Goal: Information Seeking & Learning: Learn about a topic

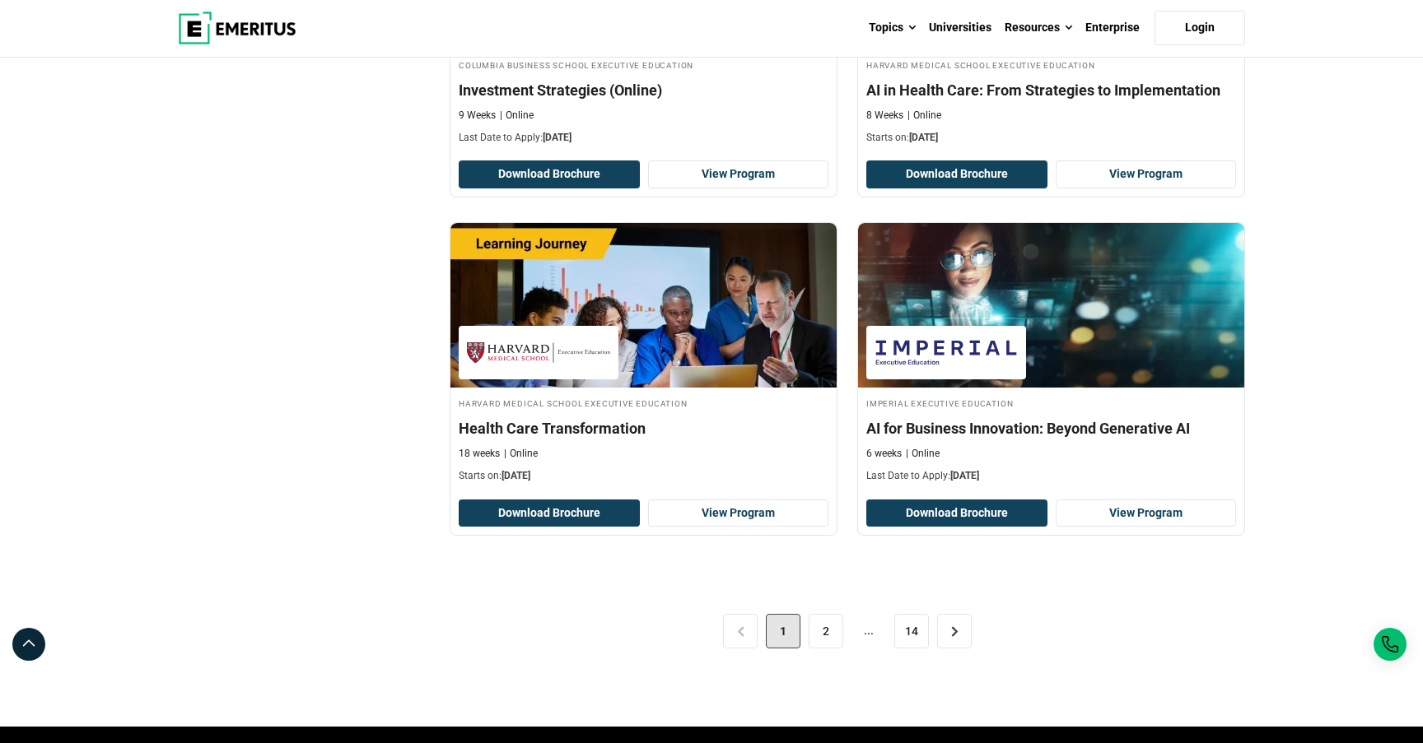
scroll to position [3198, 0]
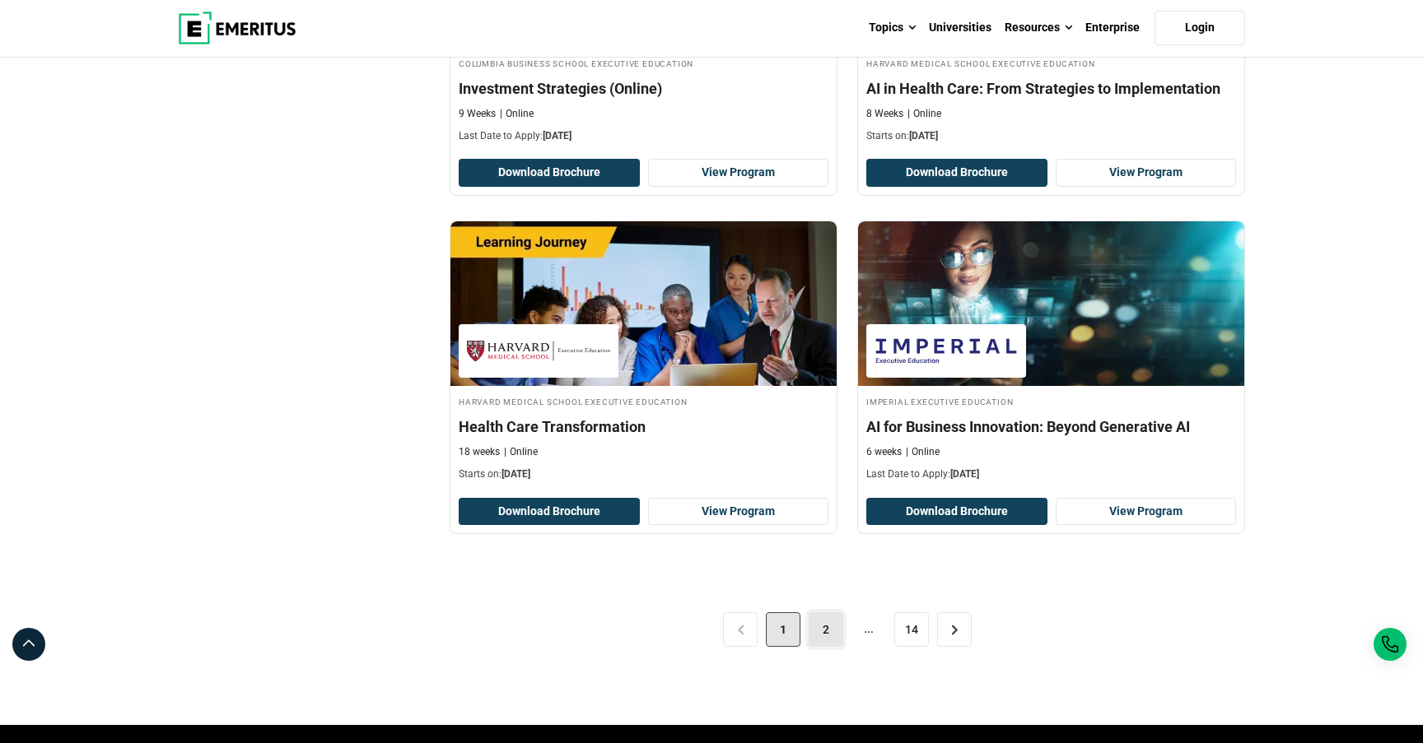
click at [826, 627] on link "2" at bounding box center [825, 630] width 35 height 35
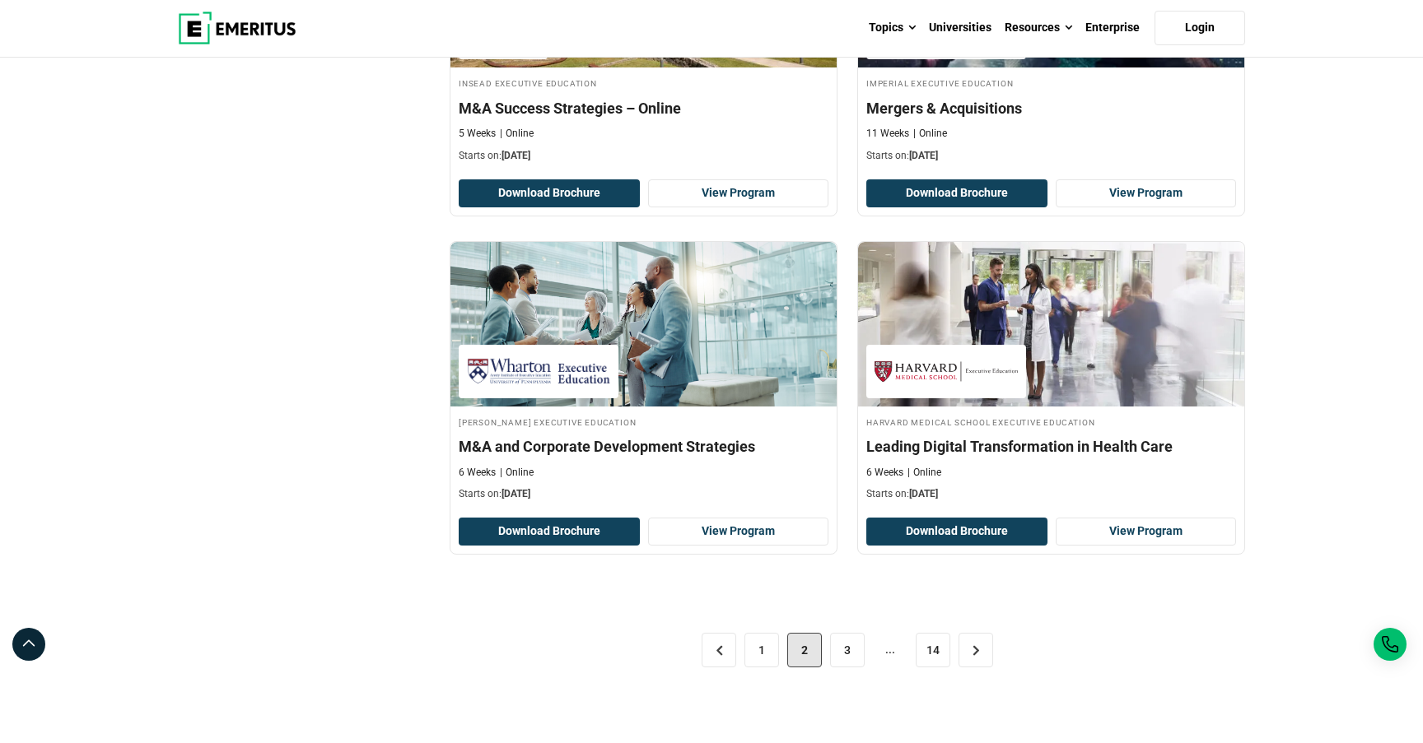
scroll to position [3233, 0]
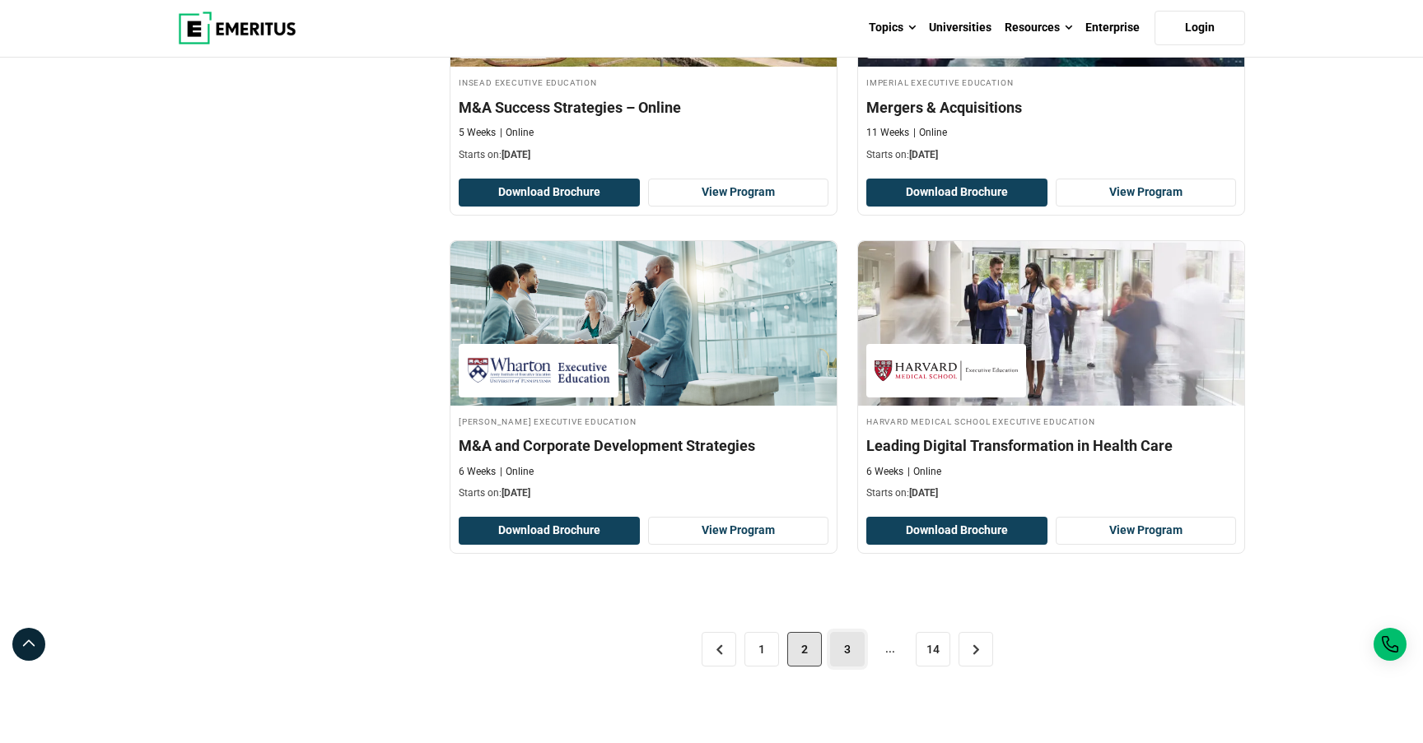
click at [850, 650] on link "3" at bounding box center [847, 649] width 35 height 35
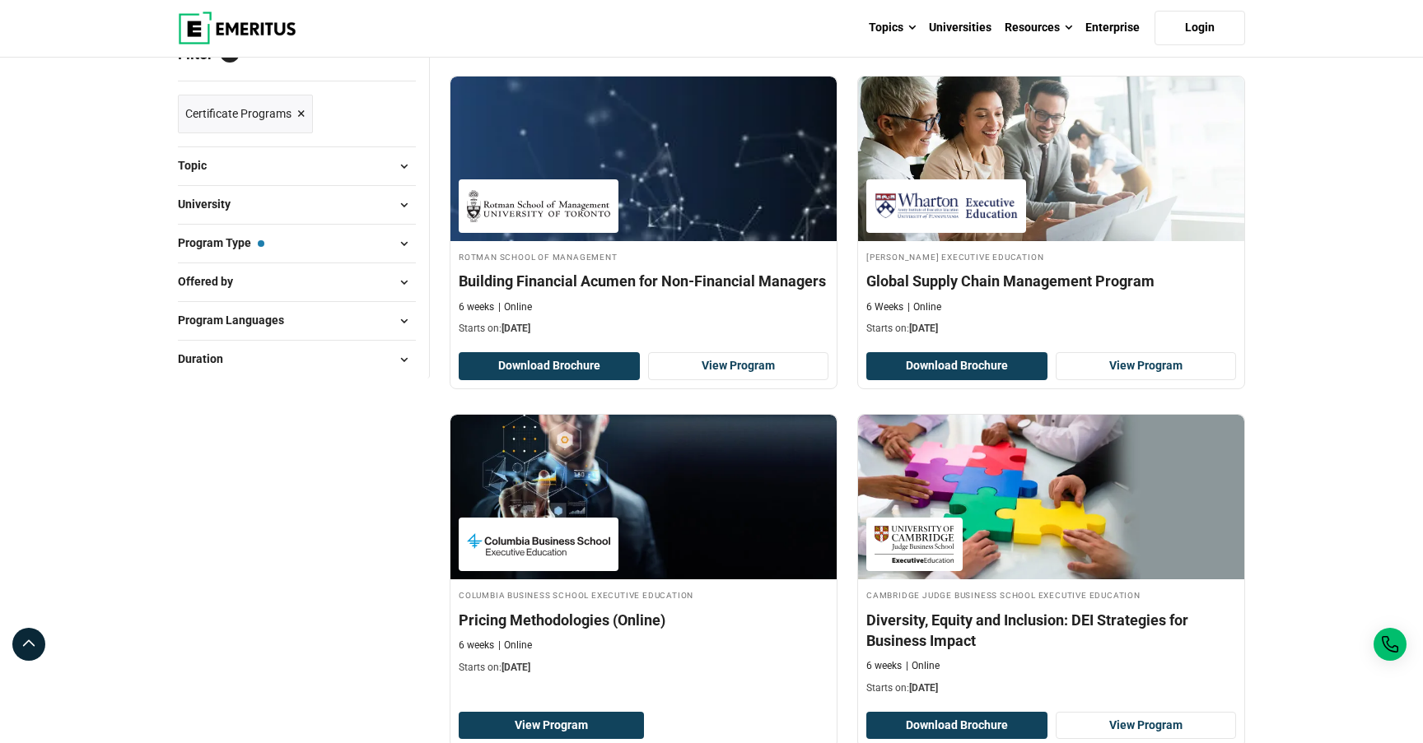
scroll to position [227, 0]
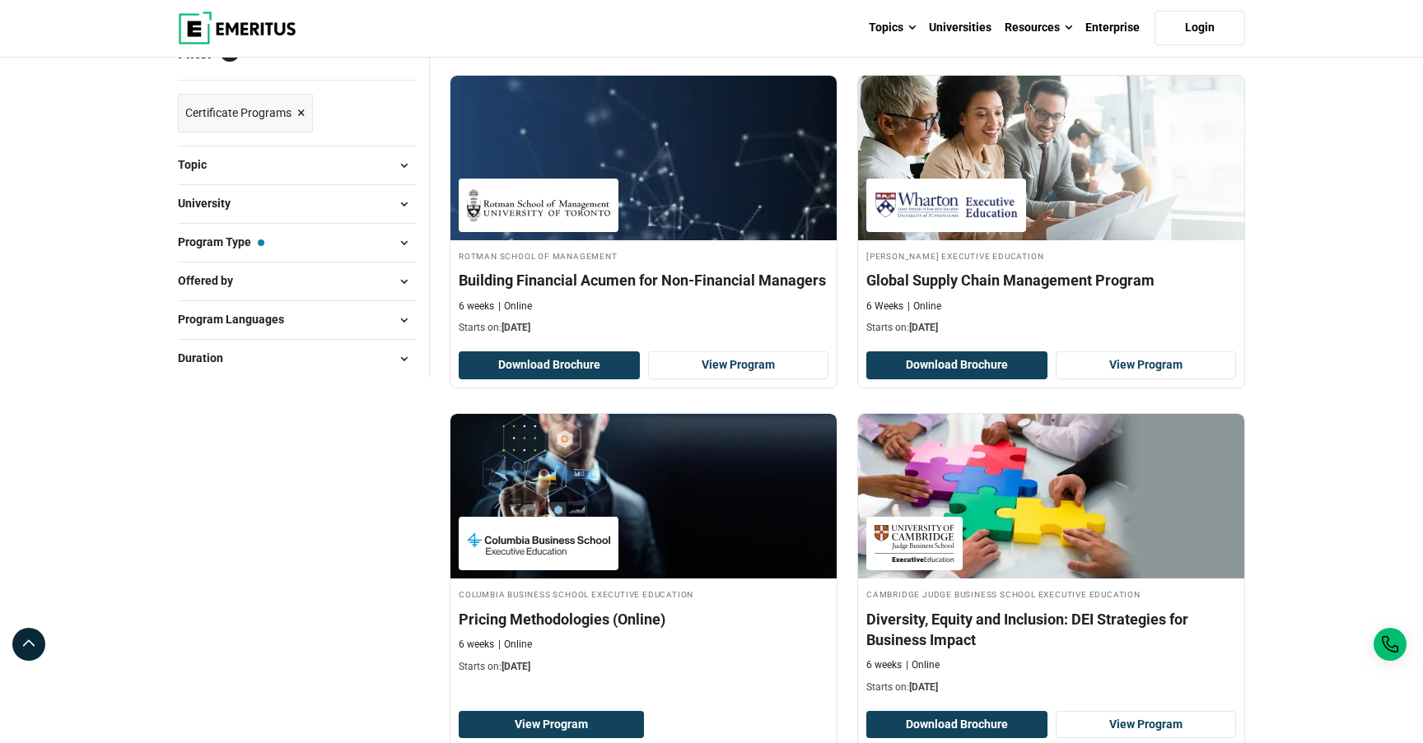
click at [397, 200] on span at bounding box center [403, 204] width 25 height 25
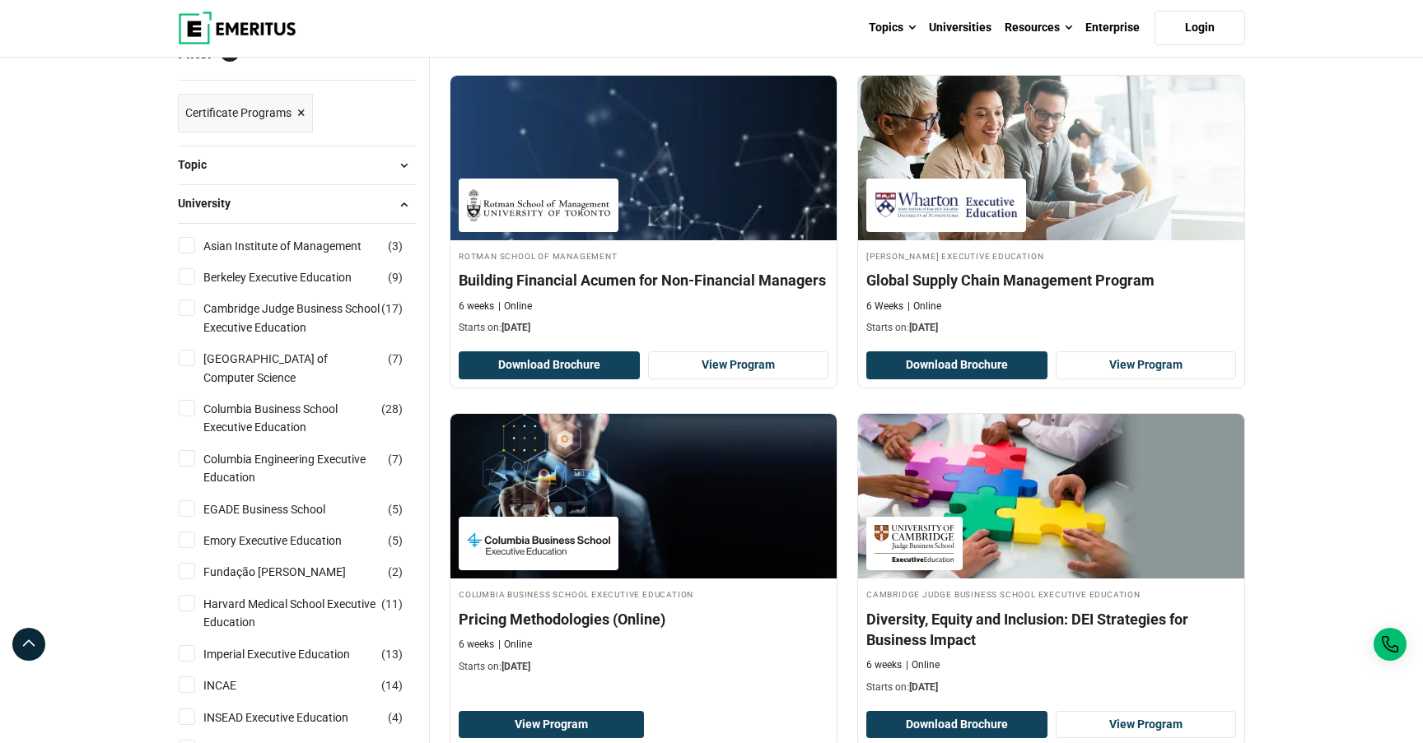
click at [187, 274] on input "Berkeley Executive Education ( 9 )" at bounding box center [187, 276] width 16 height 16
checkbox input "true"
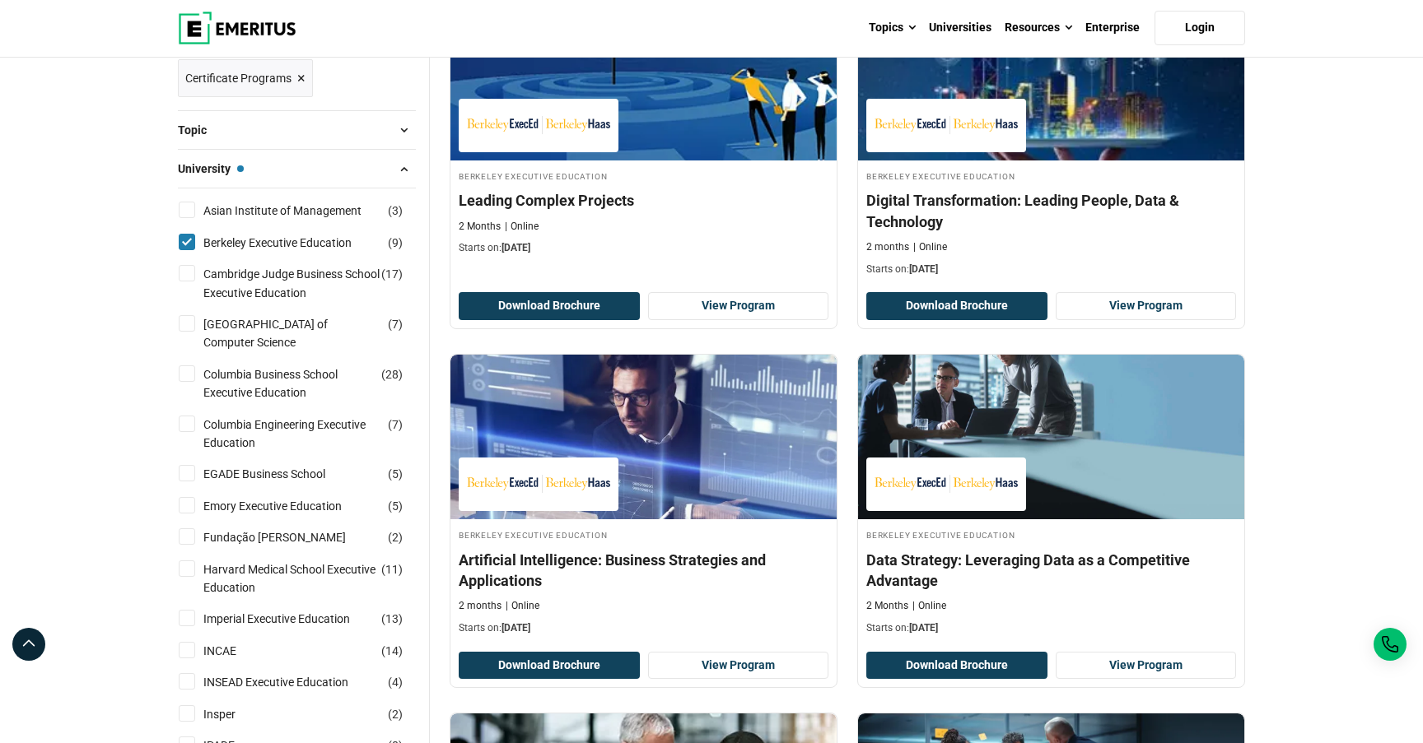
scroll to position [294, 0]
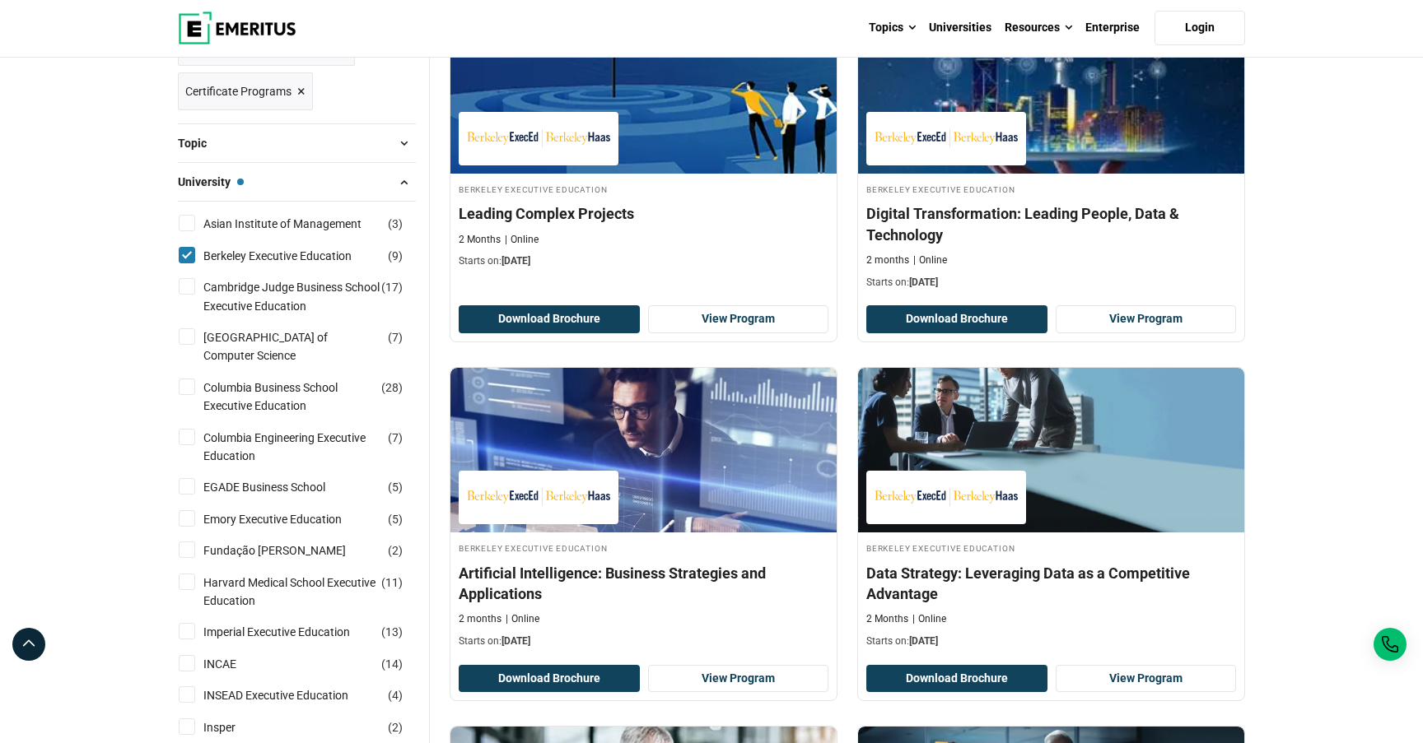
click at [193, 257] on input "Berkeley Executive Education ( 9 )" at bounding box center [187, 255] width 16 height 16
checkbox input "false"
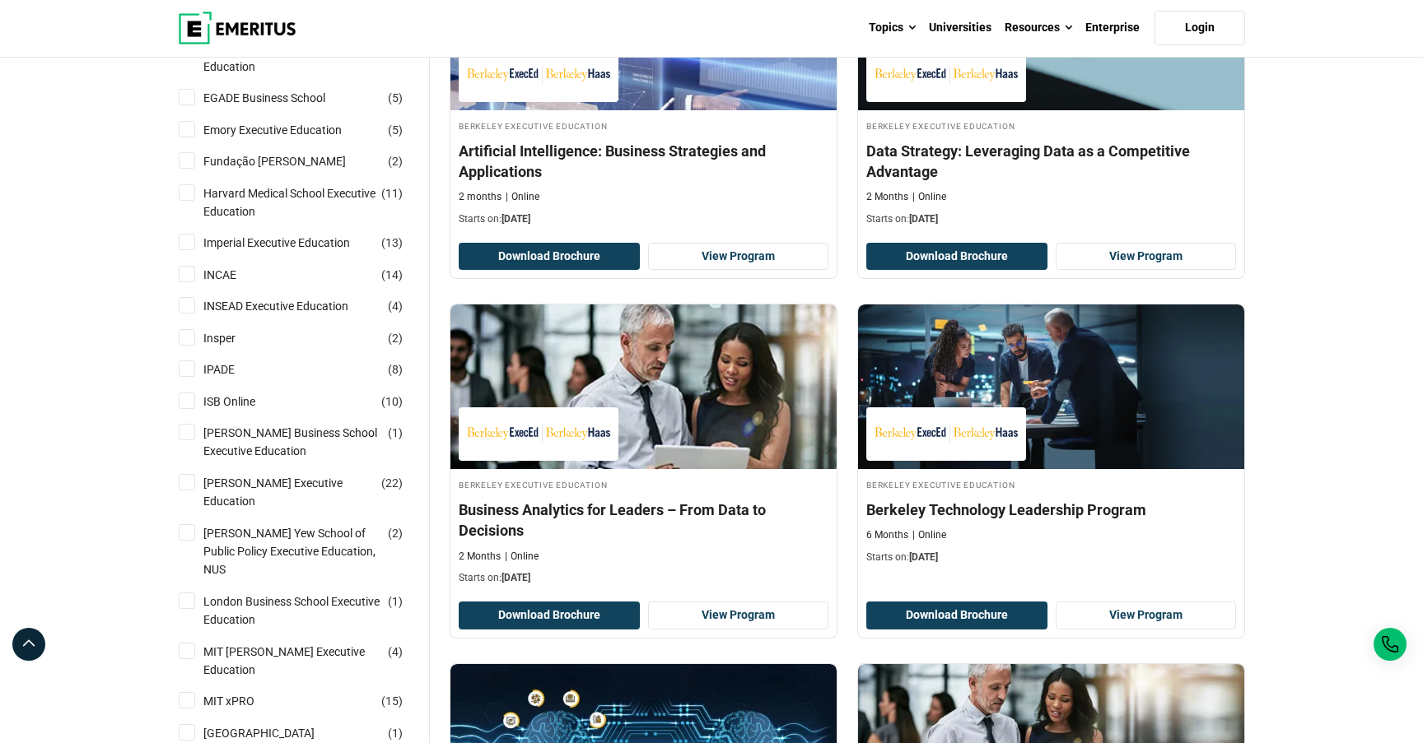
scroll to position [687, 0]
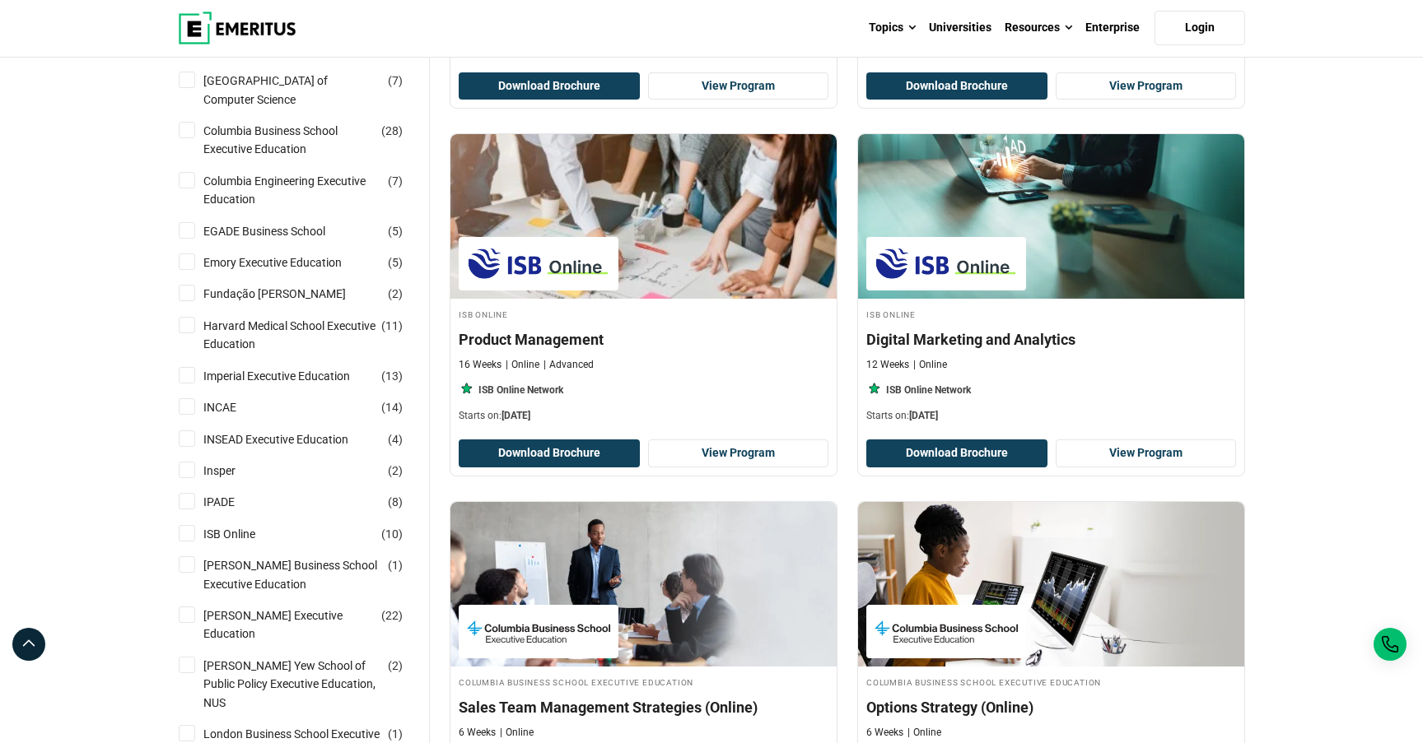
scroll to position [512, 0]
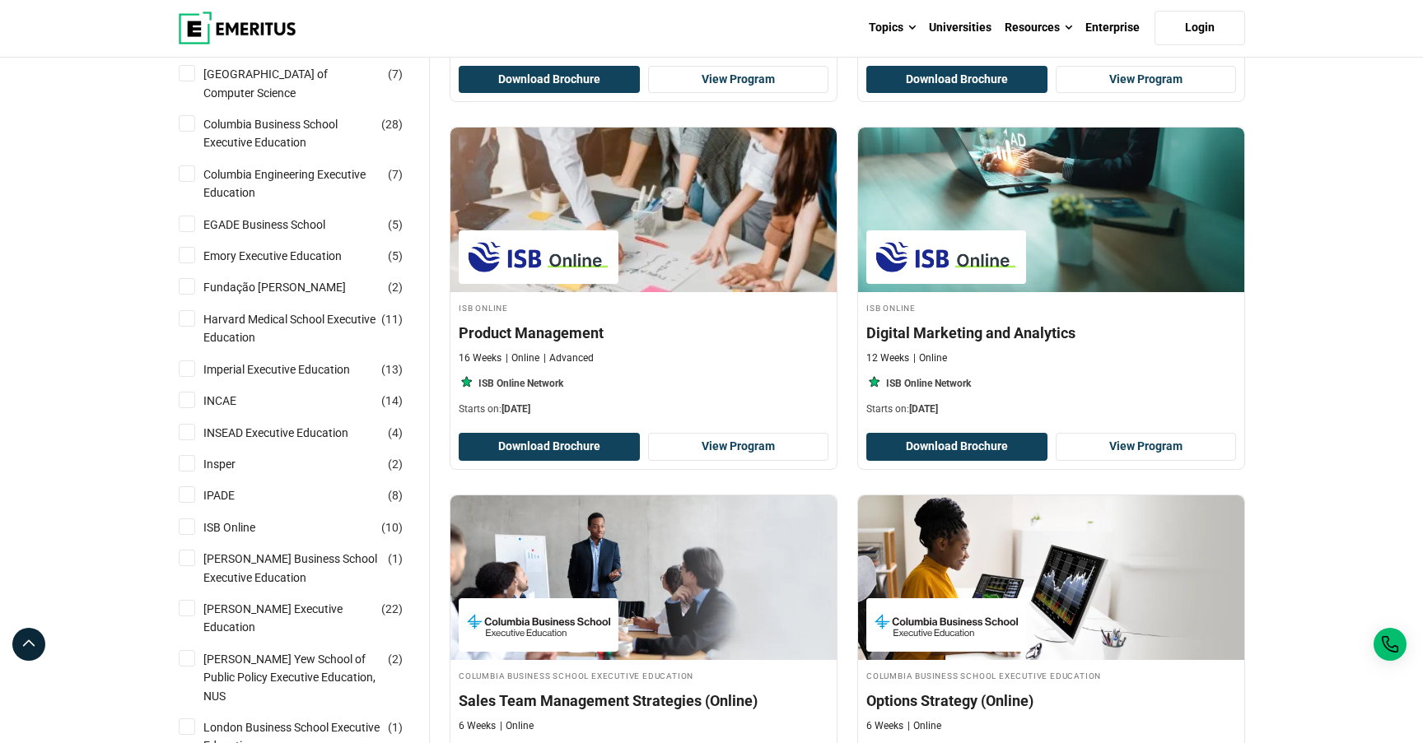
click at [190, 529] on input "ISB Online ( 10 )" at bounding box center [187, 527] width 16 height 16
checkbox input "true"
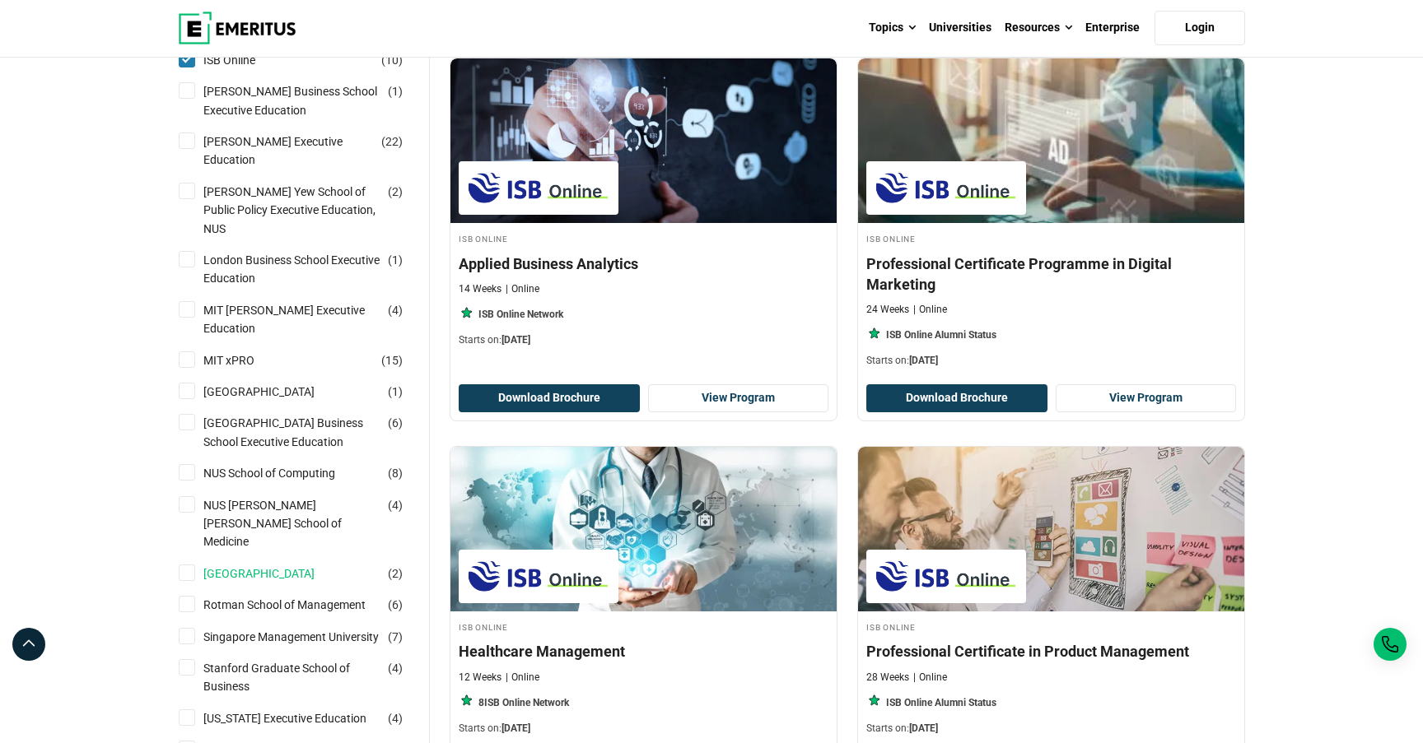
scroll to position [967, 0]
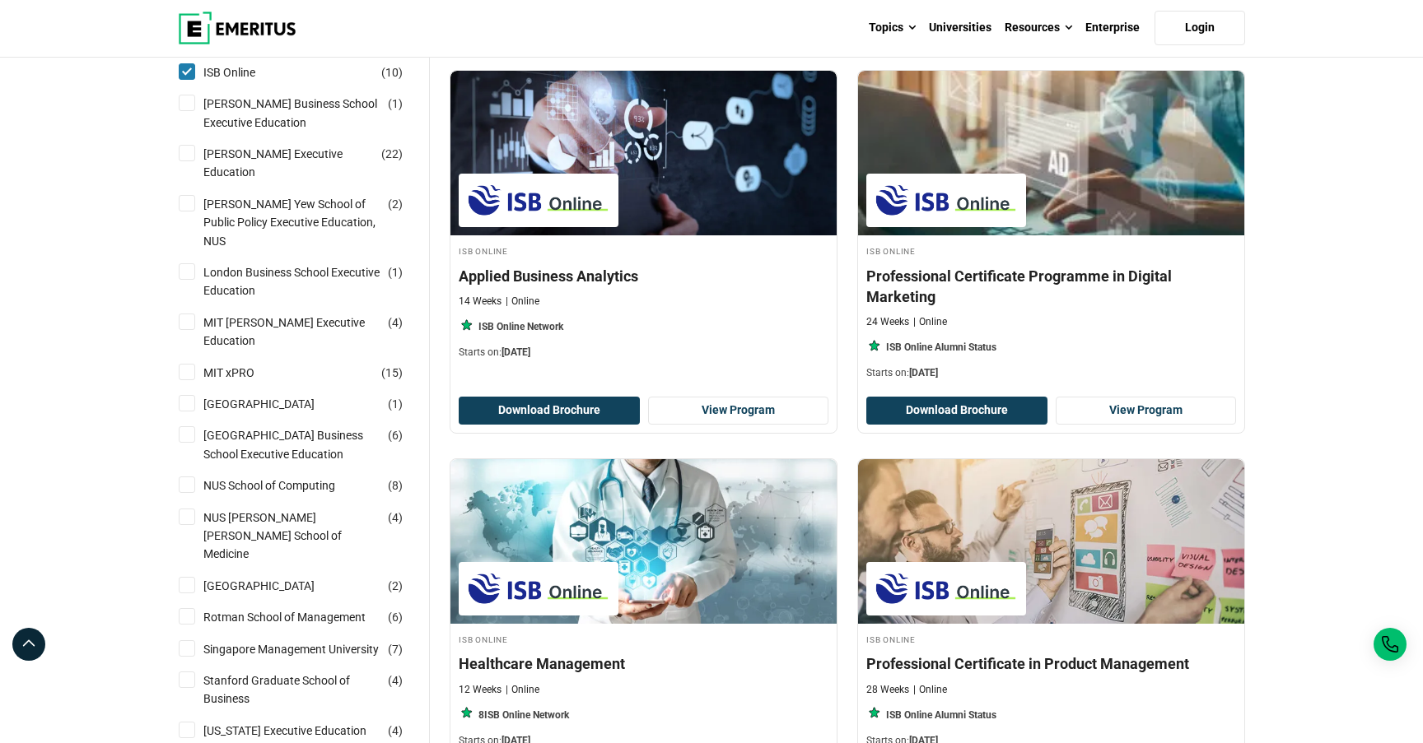
click at [189, 364] on input "MIT xPRO ( 15 )" at bounding box center [187, 372] width 16 height 16
checkbox input "true"
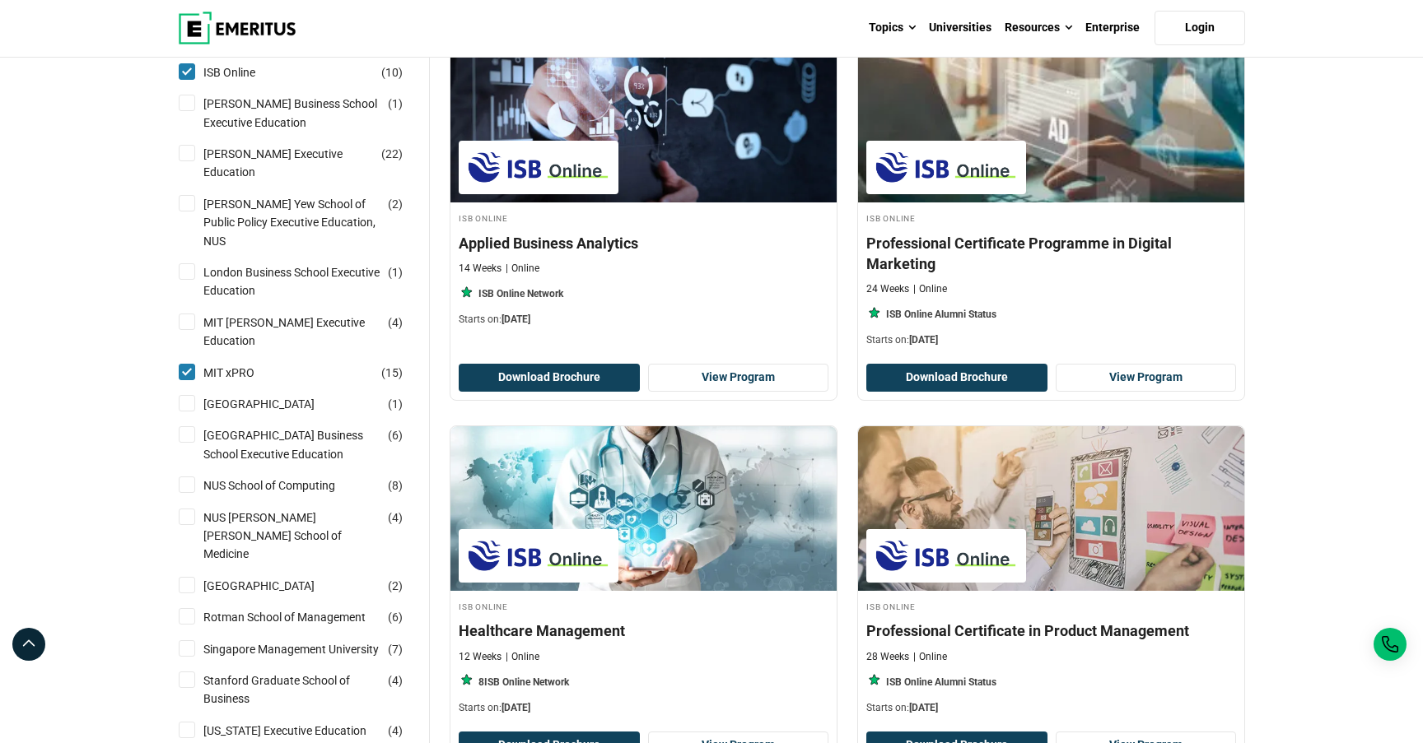
click at [189, 314] on input "MIT [PERSON_NAME] Executive Education ( 4 )" at bounding box center [187, 322] width 16 height 16
checkbox input "true"
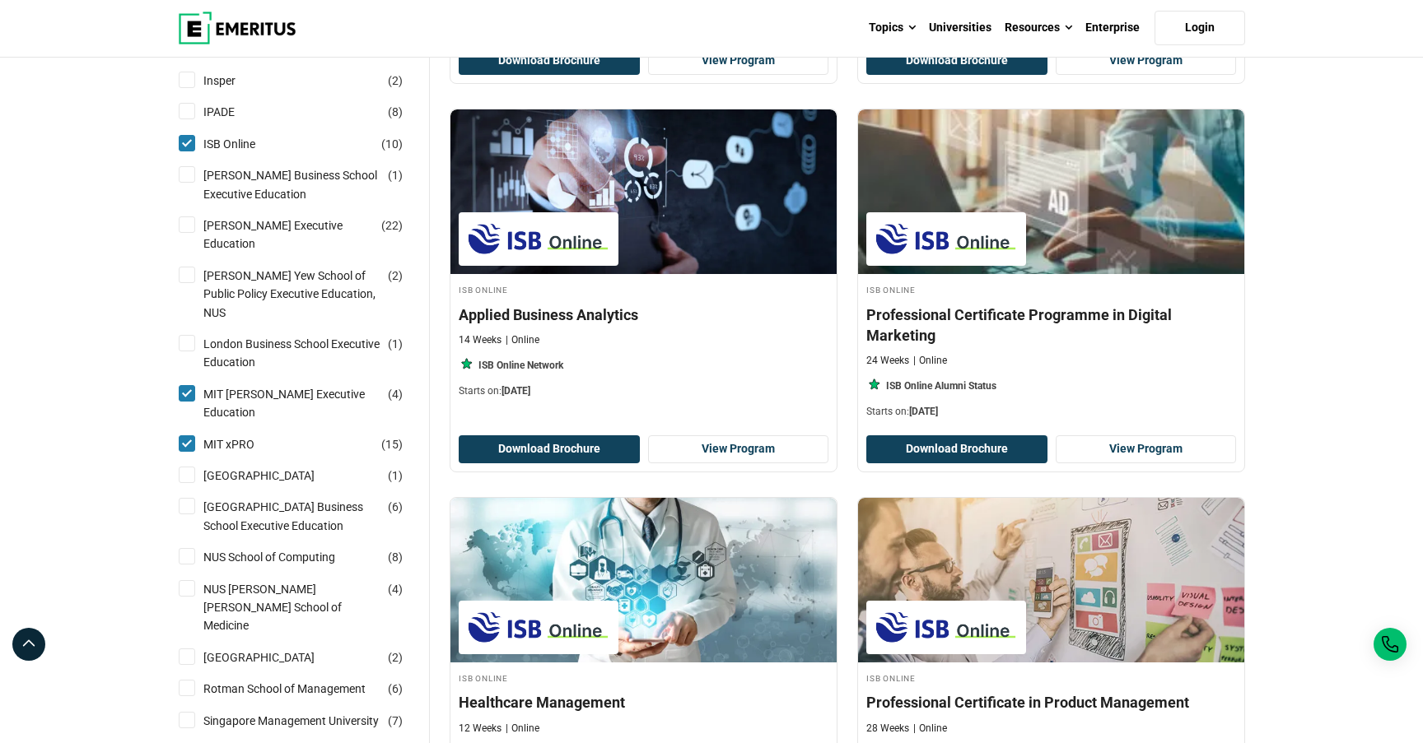
scroll to position [876, 0]
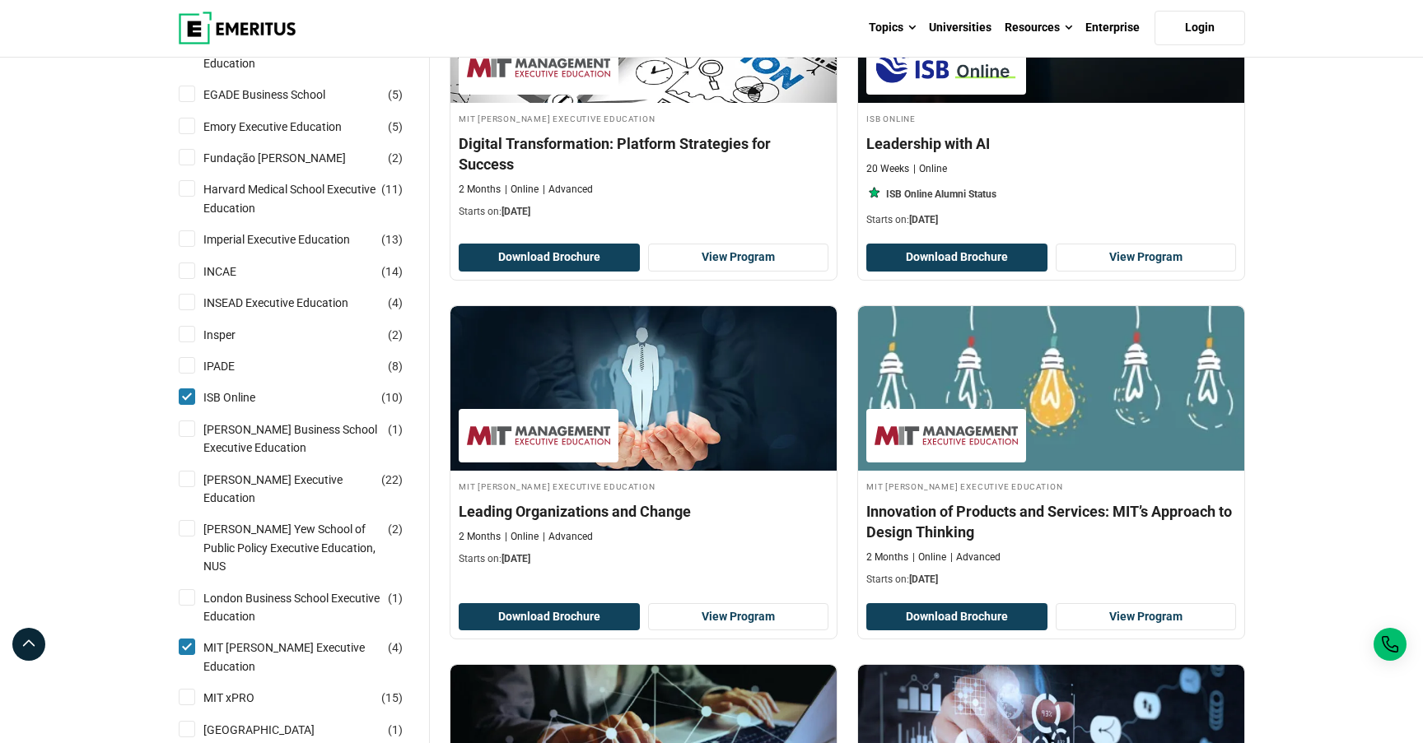
scroll to position [753, 0]
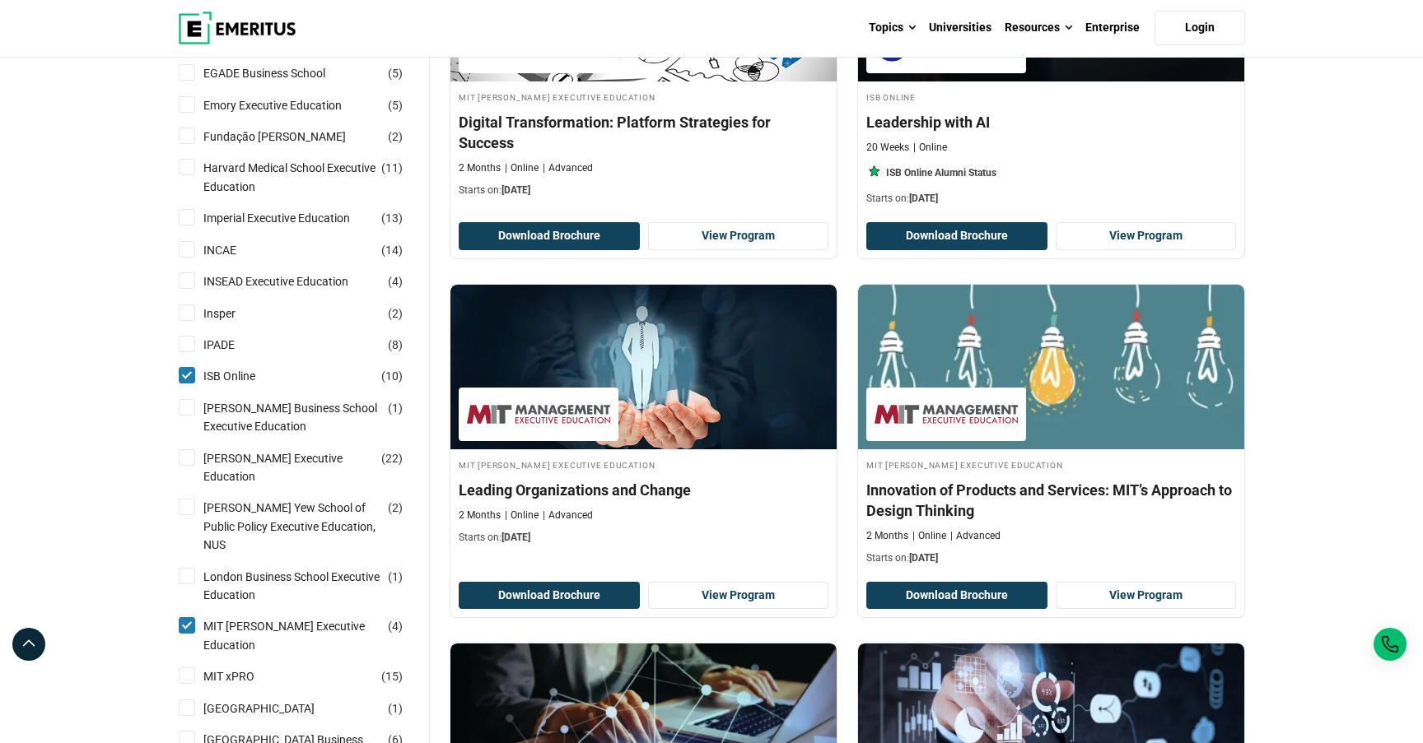
click at [186, 374] on input "ISB Online ( 10 )" at bounding box center [187, 375] width 16 height 16
checkbox input "false"
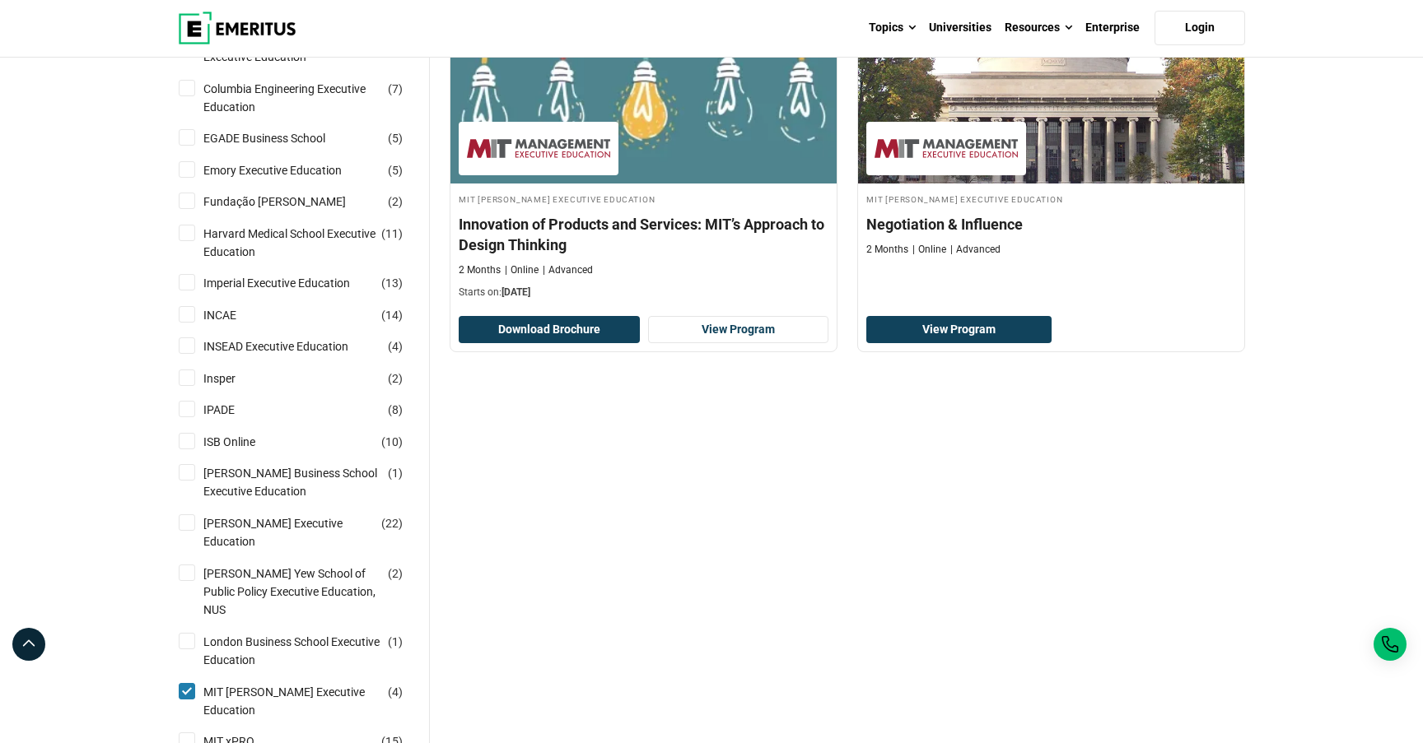
scroll to position [653, 0]
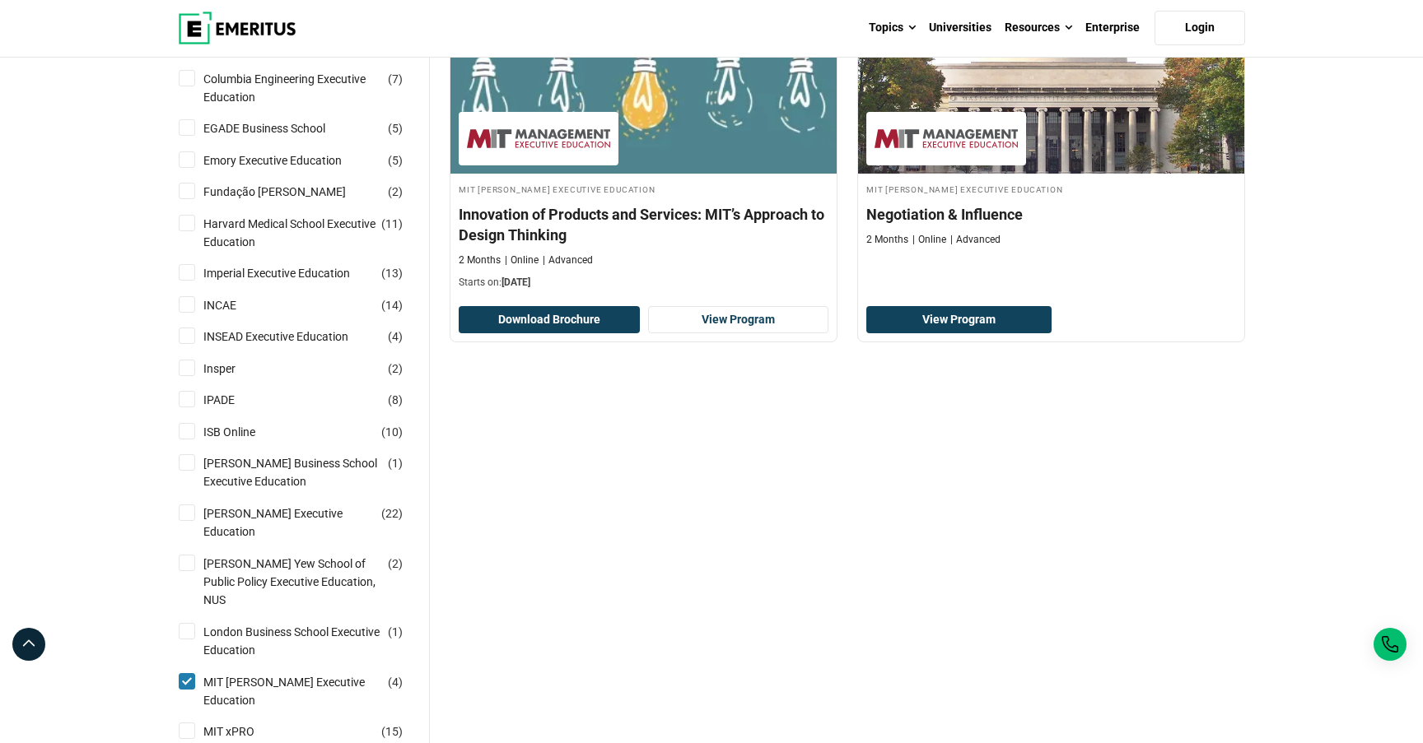
click at [187, 723] on input "MIT xPRO ( 15 )" at bounding box center [187, 731] width 16 height 16
checkbox input "true"
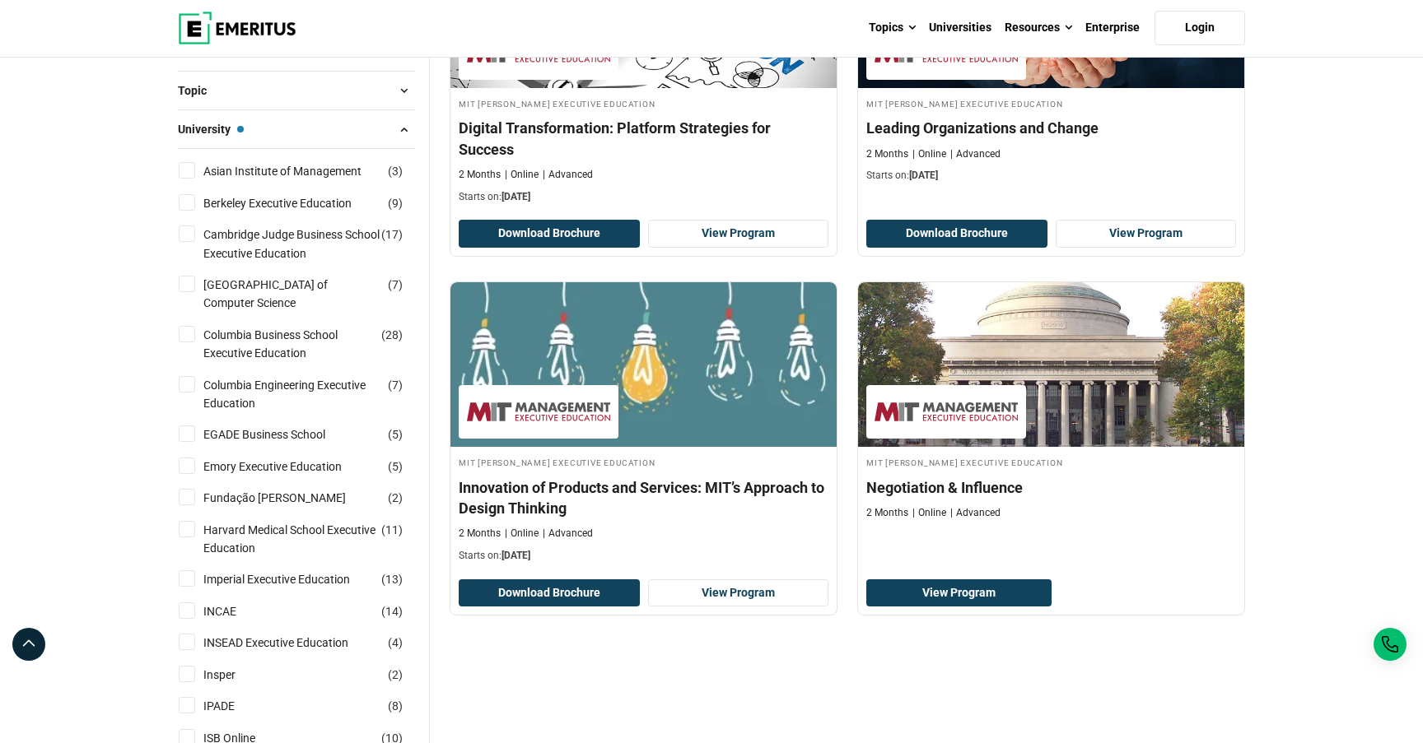
scroll to position [300, 0]
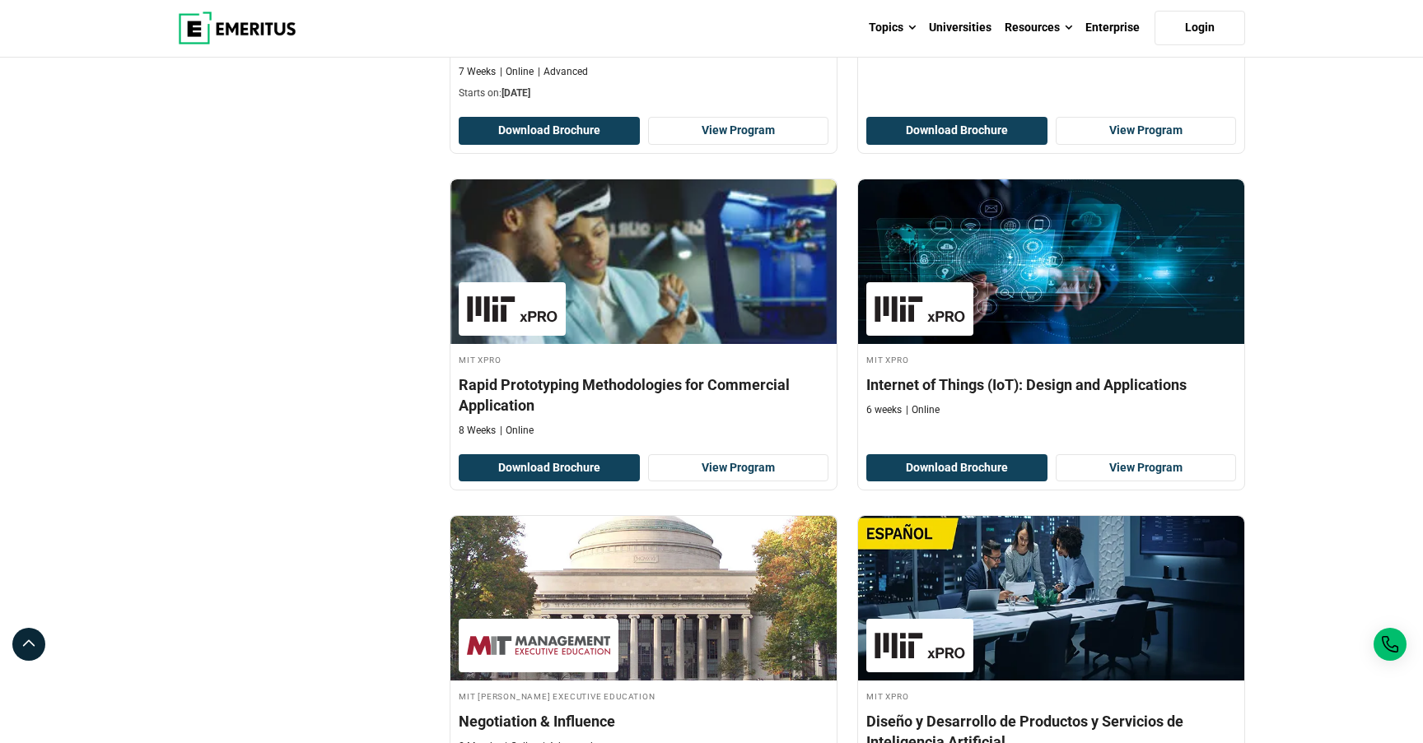
scroll to position [2210, 0]
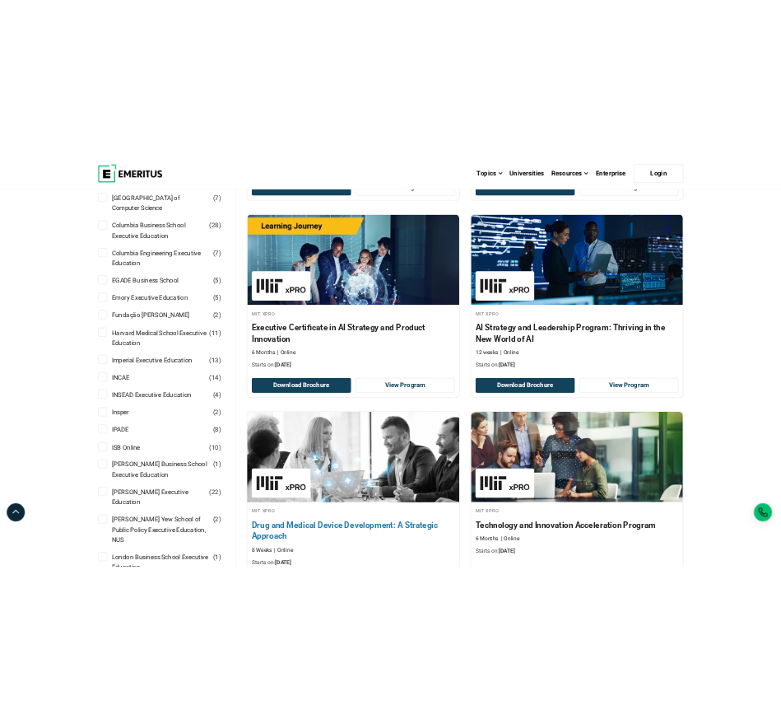
scroll to position [463, 0]
